Goal: Information Seeking & Learning: Learn about a topic

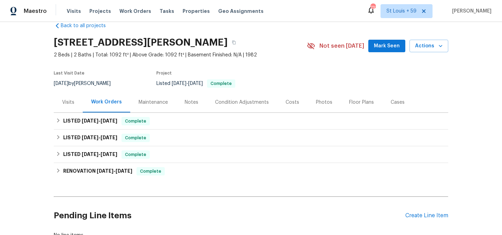
scroll to position [29, 0]
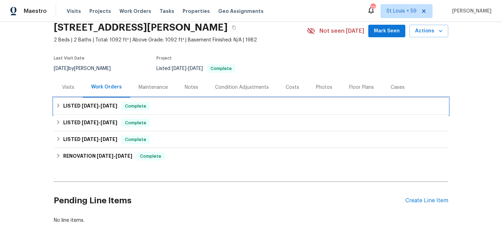
click at [96, 109] on h6 "LISTED [DATE] - [DATE]" at bounding box center [90, 106] width 54 height 8
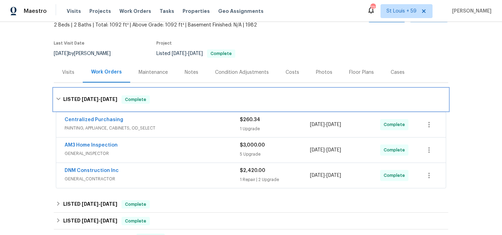
scroll to position [44, 0]
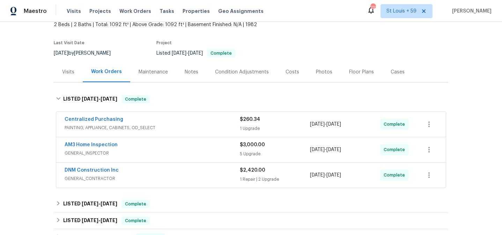
click at [160, 145] on div "AM3 Home Inspection" at bounding box center [152, 146] width 175 height 8
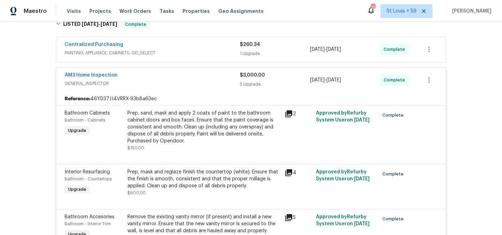
scroll to position [122, 0]
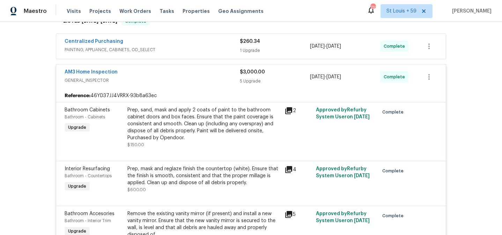
click at [157, 127] on div "Prep, sand, mask and apply 2 coats of paint to the bathroom cabinet doors and b…" at bounding box center [203, 124] width 153 height 35
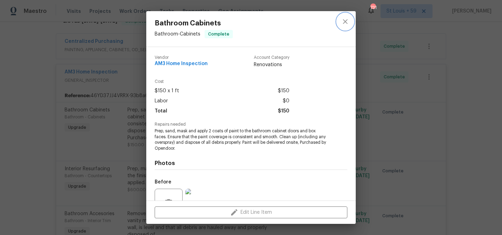
click at [346, 24] on icon "close" at bounding box center [345, 21] width 8 height 8
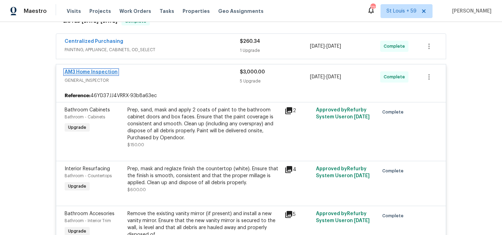
click at [101, 73] on link "AM3 Home Inspection" at bounding box center [91, 72] width 53 height 5
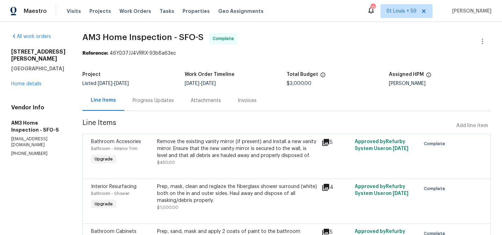
click at [197, 104] on div "Attachments" at bounding box center [205, 100] width 47 height 21
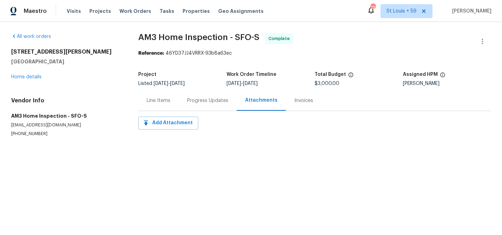
click at [170, 102] on div "Line Items" at bounding box center [158, 100] width 24 height 7
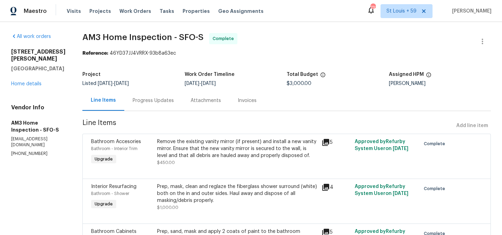
click at [182, 103] on div "Progress Updates" at bounding box center [153, 100] width 58 height 21
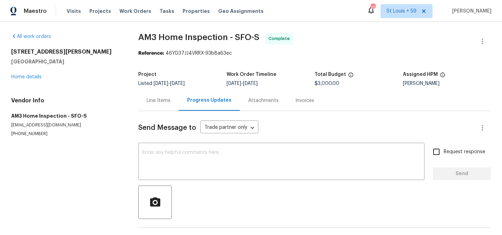
scroll to position [24, 0]
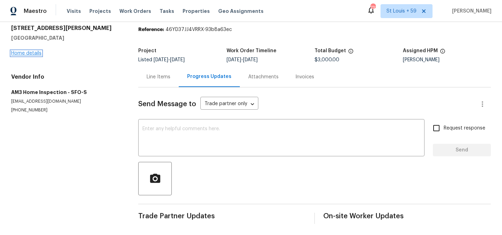
click at [30, 51] on link "Home details" at bounding box center [26, 53] width 30 height 5
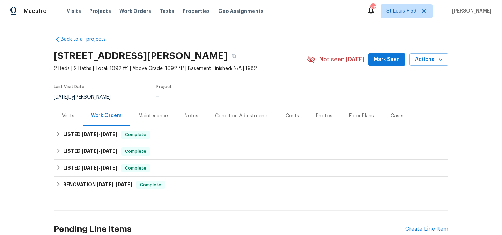
click at [190, 117] on div "Notes" at bounding box center [192, 116] width 14 height 7
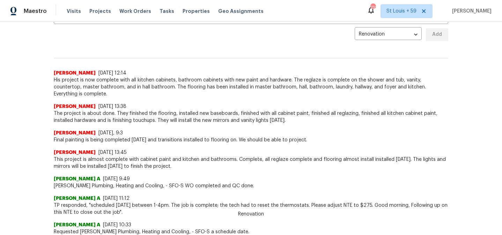
scroll to position [195, 0]
